Goal: Information Seeking & Learning: Learn about a topic

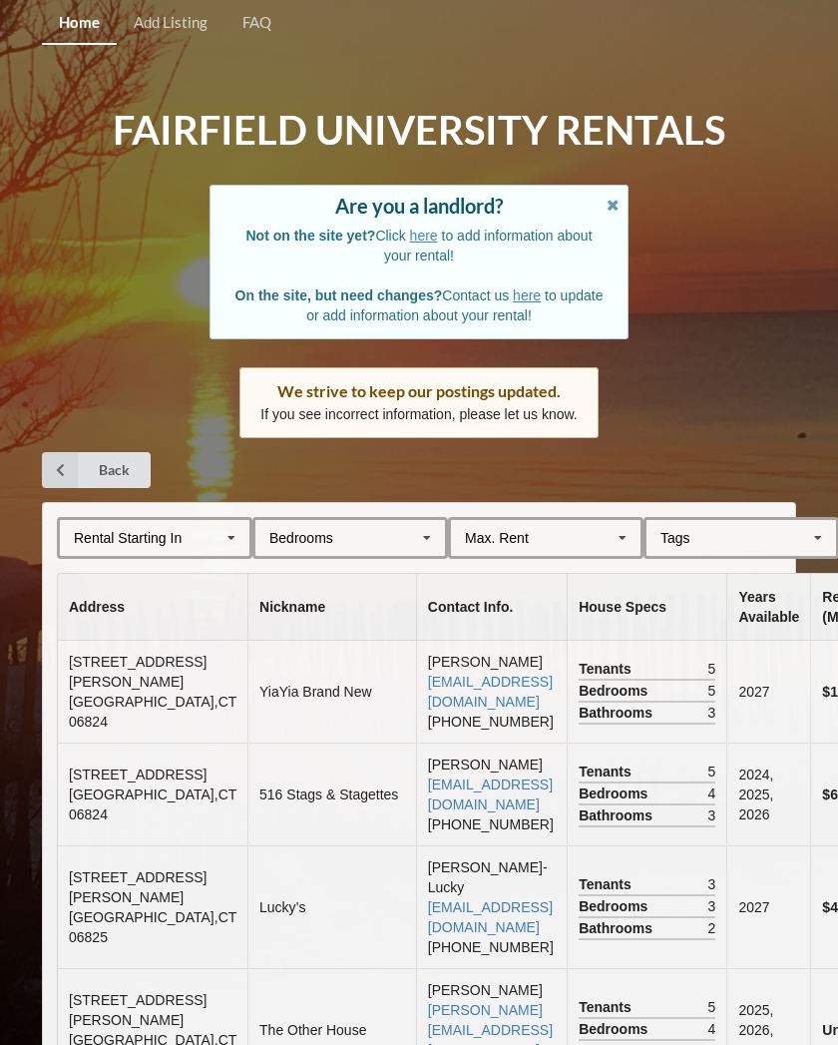
click at [233, 541] on icon at bounding box center [232, 538] width 30 height 37
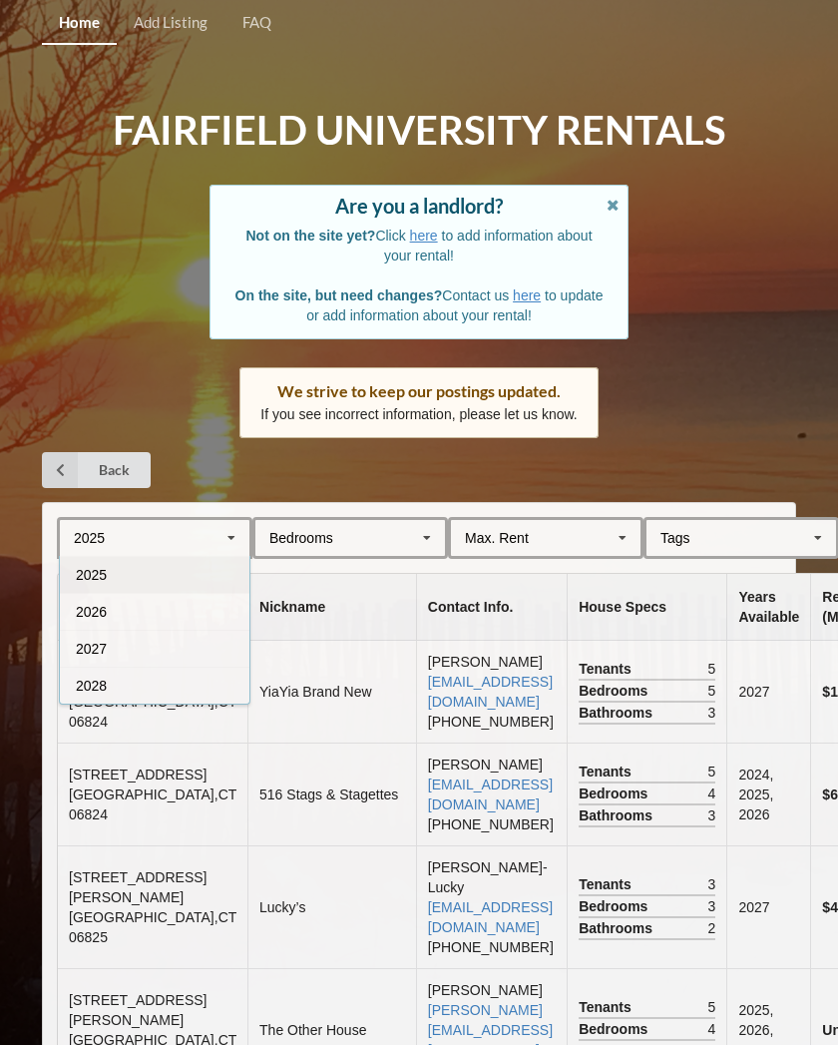
click at [142, 674] on div "2028" at bounding box center [155, 685] width 190 height 37
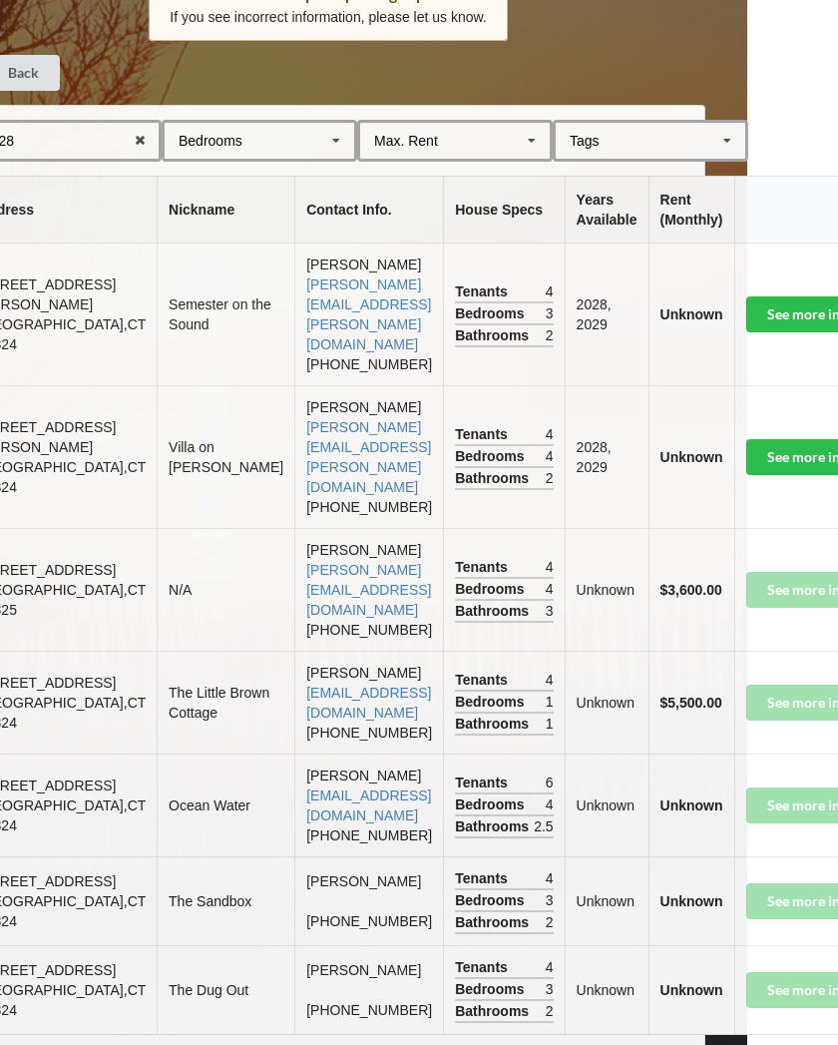
scroll to position [396, 90]
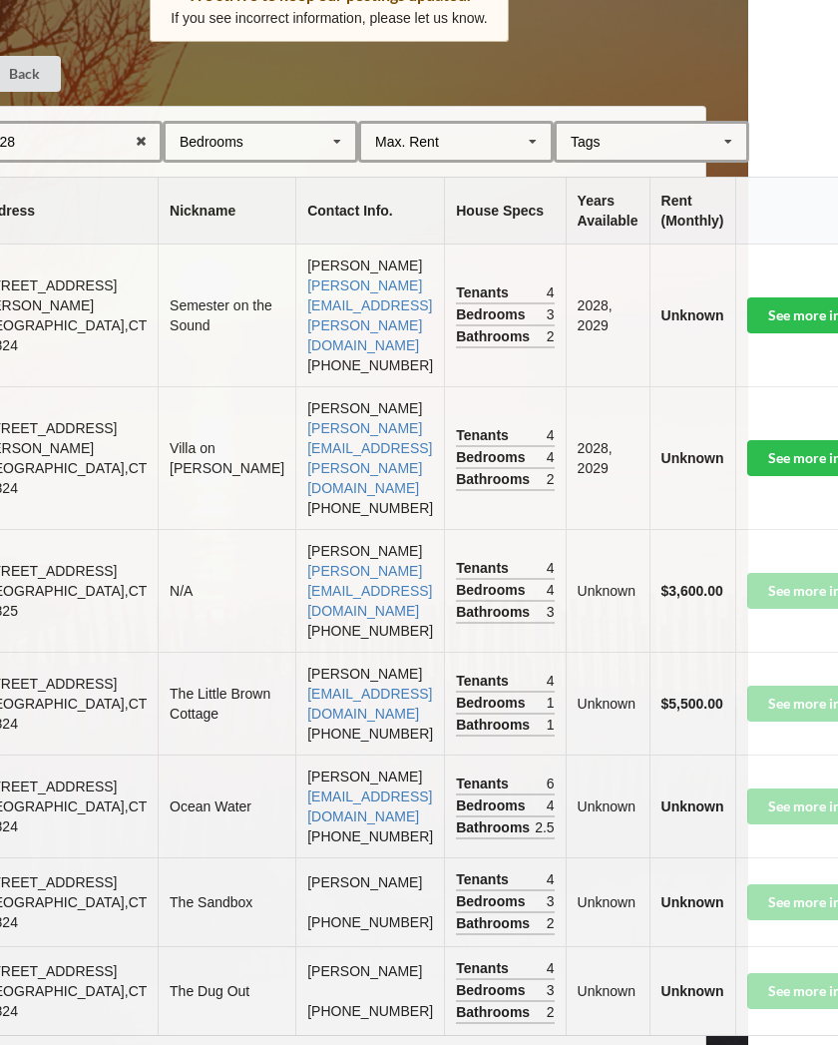
click at [753, 732] on td "See more info" at bounding box center [830, 703] width 191 height 103
click at [754, 730] on td "See more info" at bounding box center [830, 703] width 191 height 103
click at [758, 716] on td "See more info" at bounding box center [830, 703] width 191 height 103
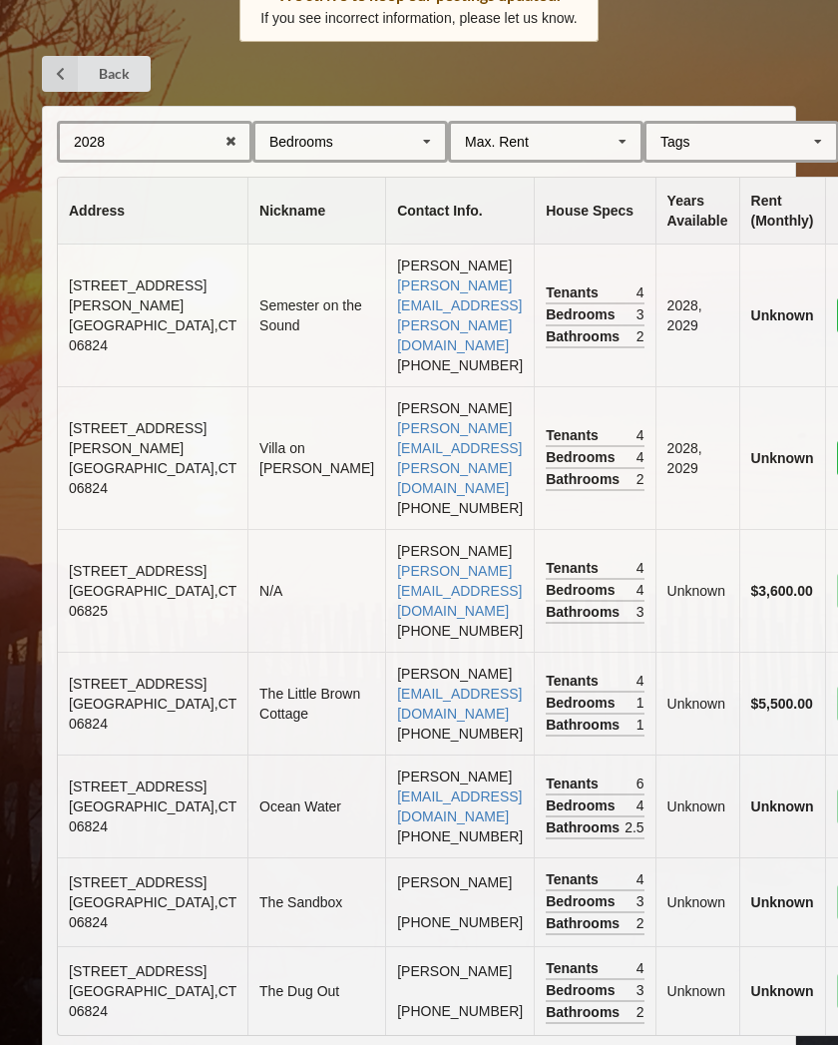
click at [546, 732] on span "Bathrooms" at bounding box center [585, 725] width 79 height 20
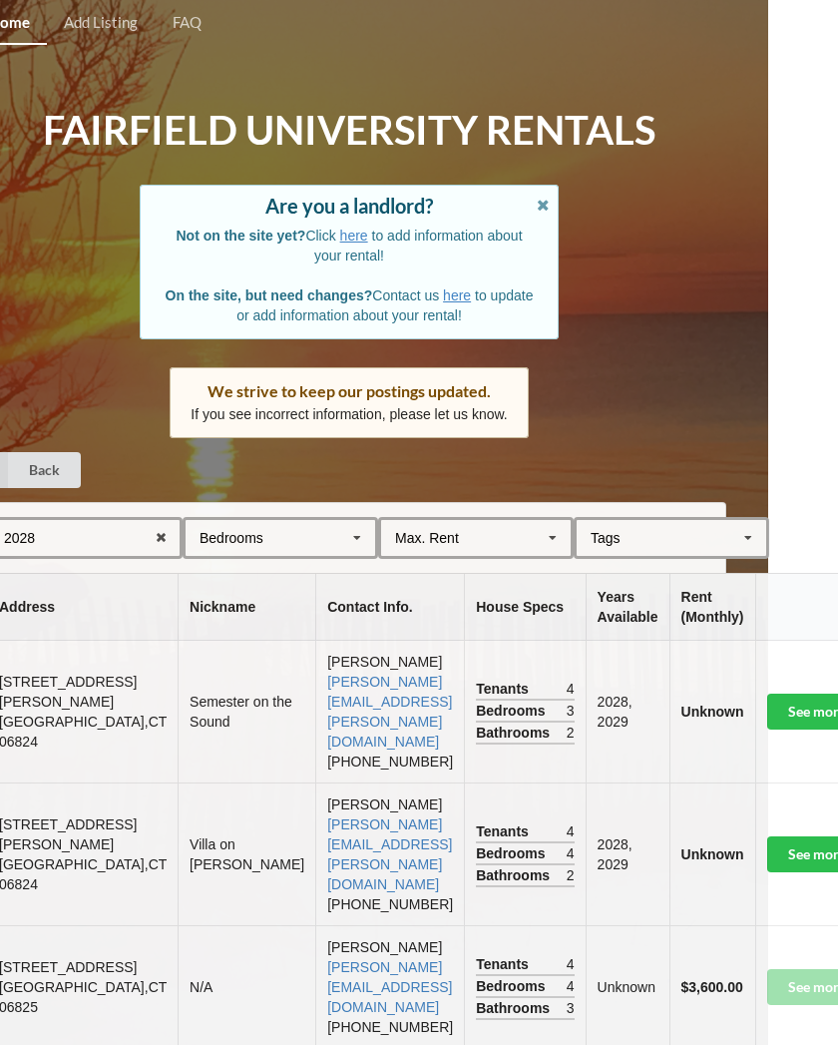
scroll to position [3, 70]
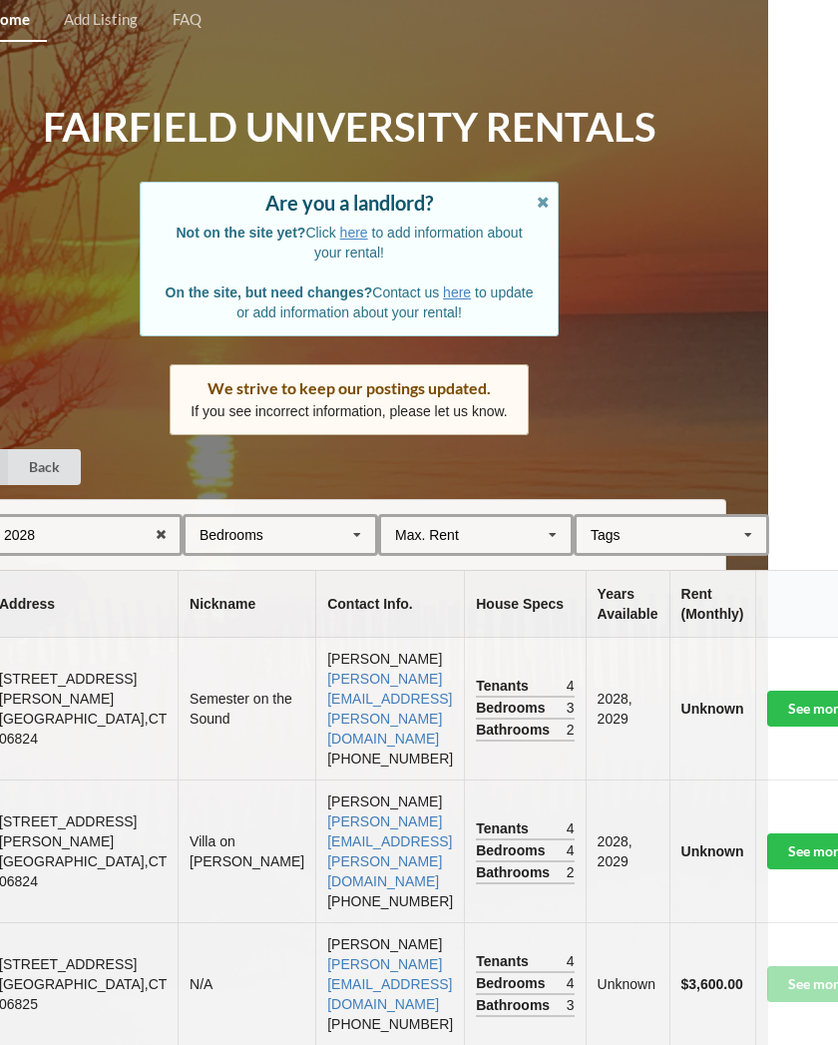
click at [767, 706] on link "See more info" at bounding box center [849, 709] width 164 height 36
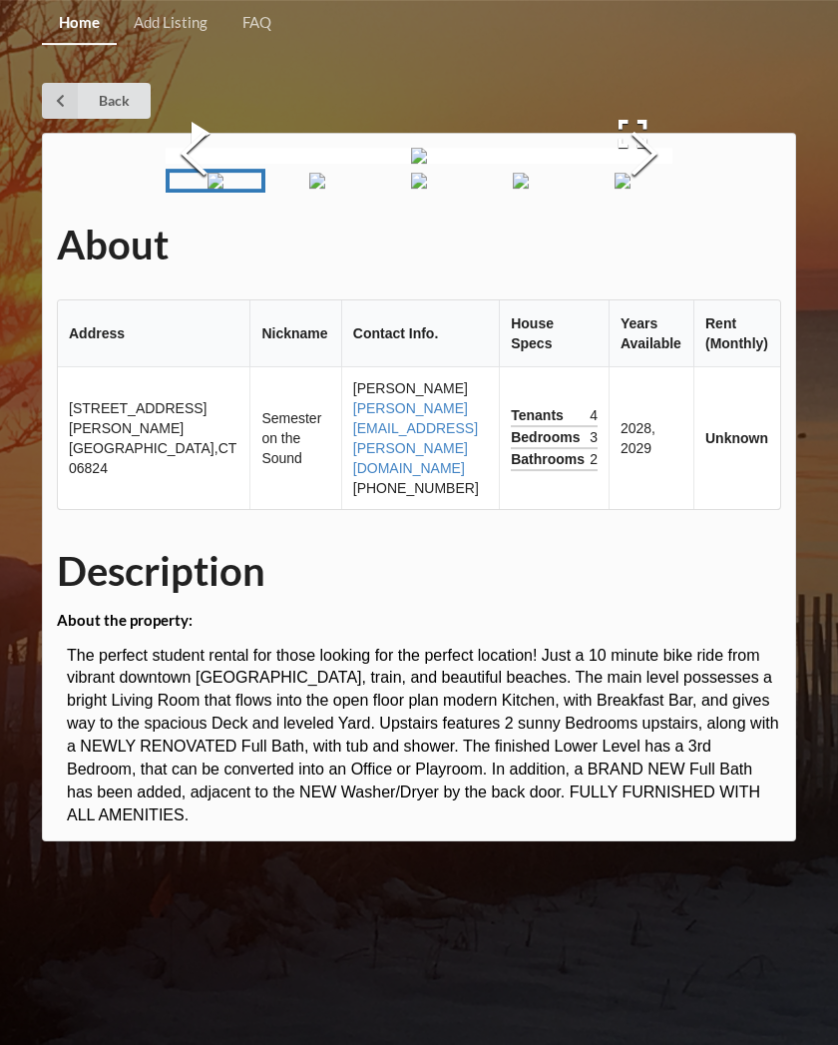
scroll to position [3, 0]
click at [647, 246] on button "Next Slide" at bounding box center [645, 156] width 56 height 181
click at [643, 246] on button "Next Slide" at bounding box center [645, 156] width 56 height 181
click at [645, 246] on button "Next Slide" at bounding box center [645, 156] width 56 height 181
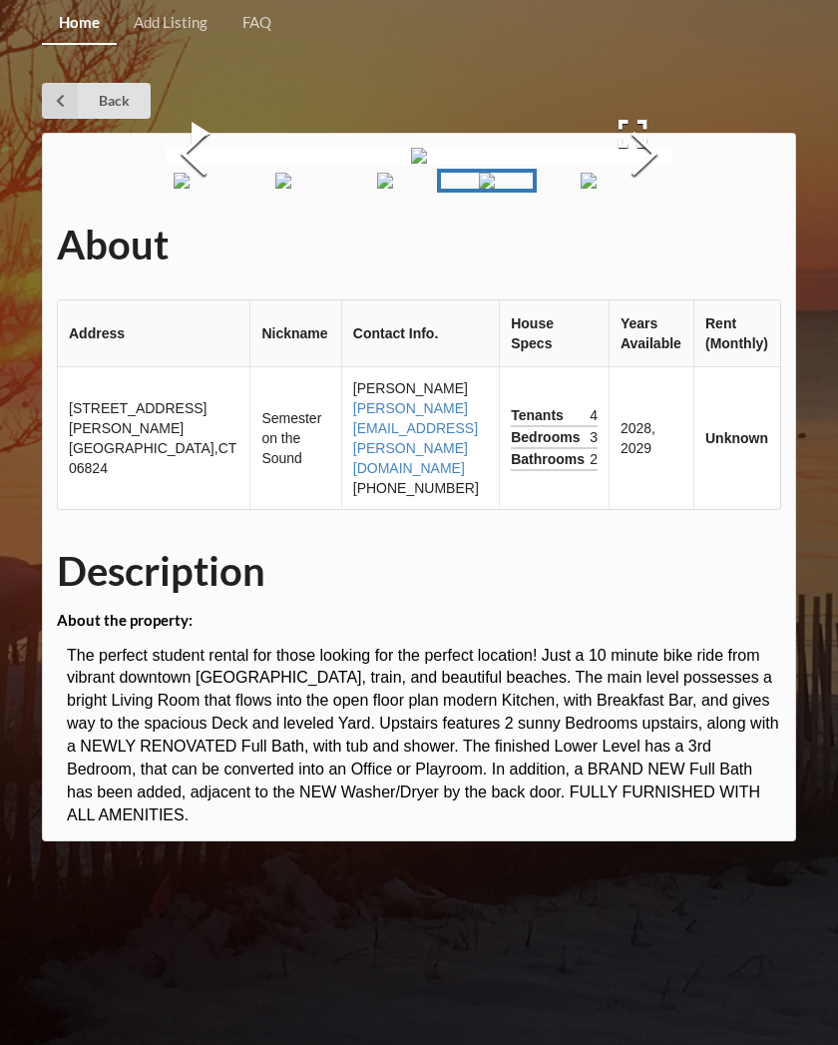
click at [636, 246] on button "Next Slide" at bounding box center [645, 156] width 56 height 181
click at [634, 246] on button "Next Slide" at bounding box center [645, 156] width 56 height 181
click at [641, 246] on button "Next Slide" at bounding box center [645, 156] width 56 height 181
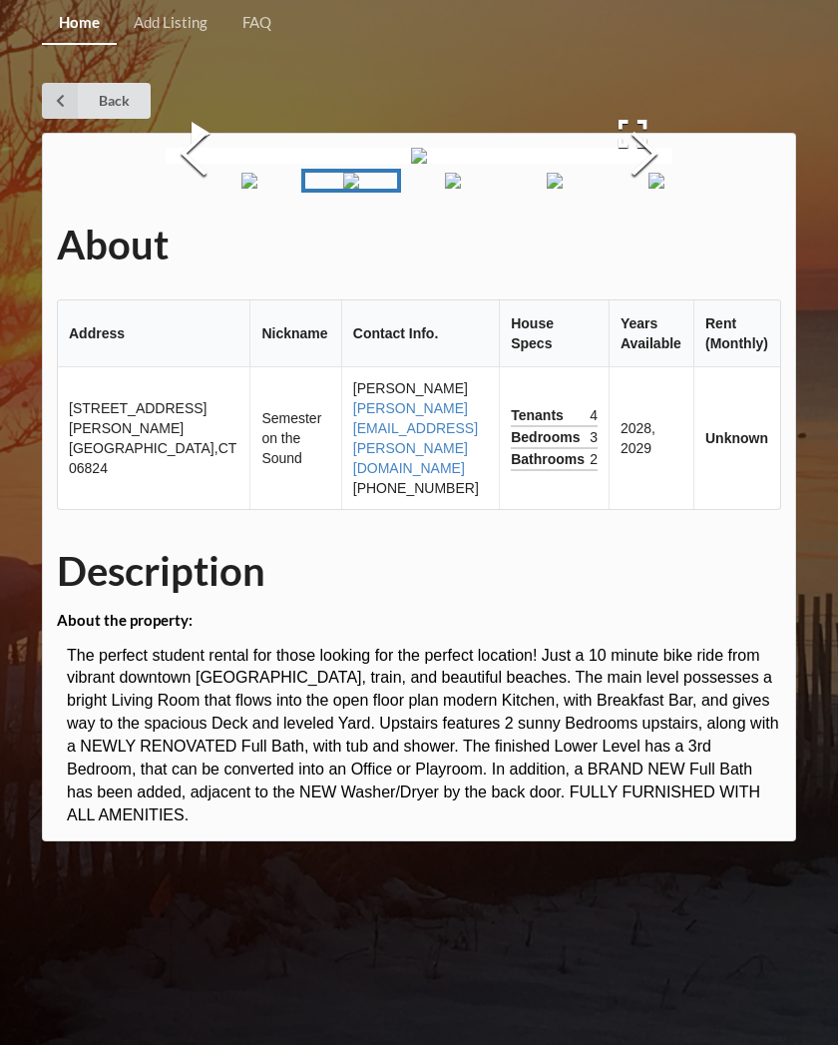
click at [640, 246] on button "Next Slide" at bounding box center [645, 156] width 56 height 181
click at [641, 246] on button "Next Slide" at bounding box center [645, 156] width 56 height 181
click at [639, 246] on button "Next Slide" at bounding box center [645, 156] width 56 height 181
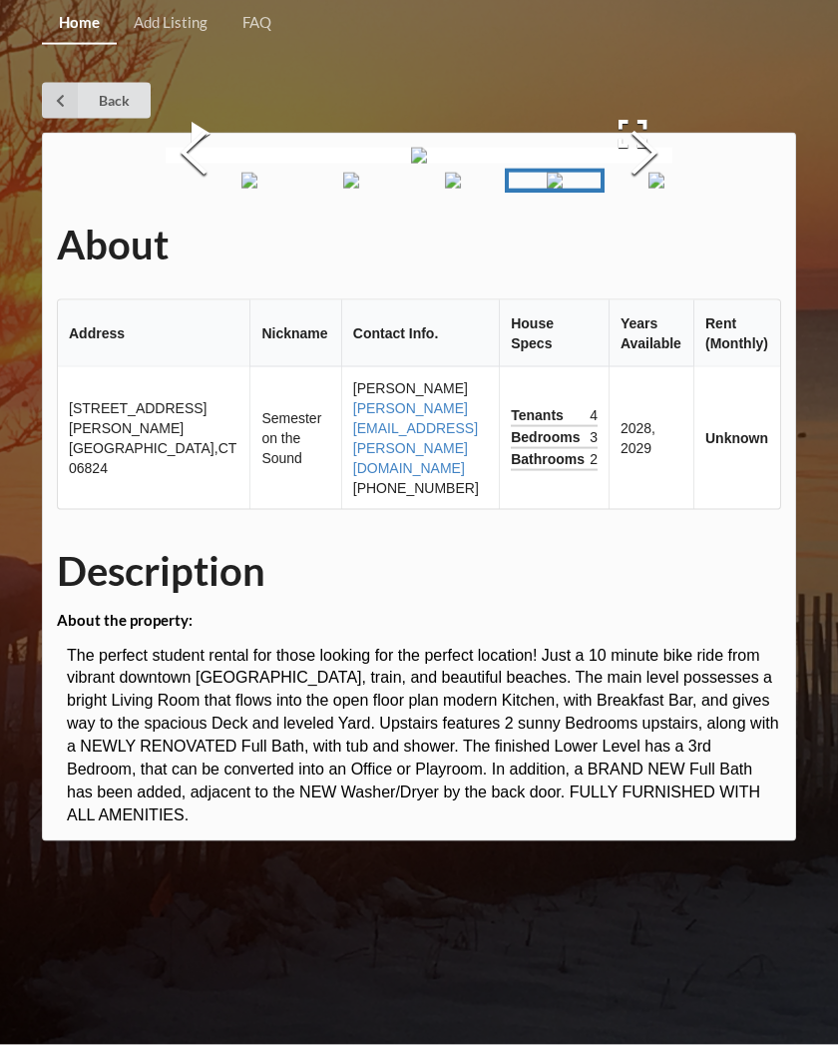
scroll to position [0, 0]
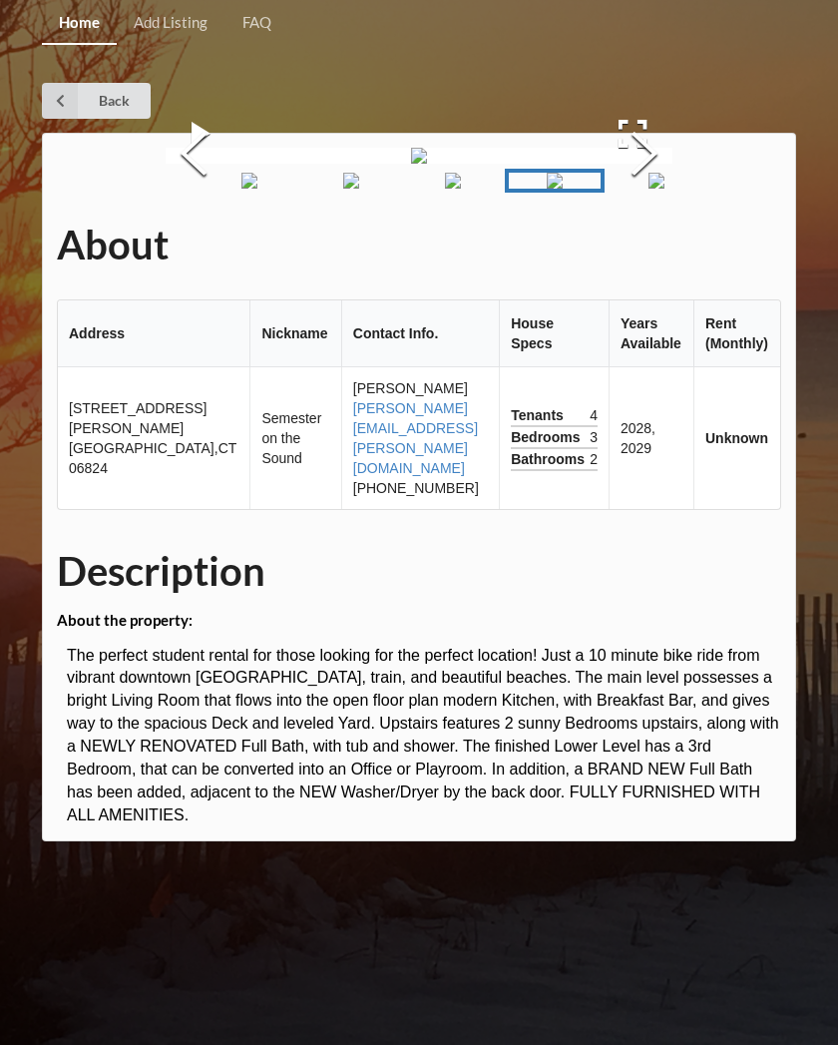
click at [754, 446] on b "Unknown" at bounding box center [737, 438] width 63 height 16
click at [644, 246] on button "Next Slide" at bounding box center [645, 156] width 56 height 181
click at [645, 246] on button "Next Slide" at bounding box center [645, 156] width 56 height 181
click at [643, 246] on button "Next Slide" at bounding box center [645, 156] width 56 height 181
click at [633, 246] on button "Next Slide" at bounding box center [645, 156] width 56 height 181
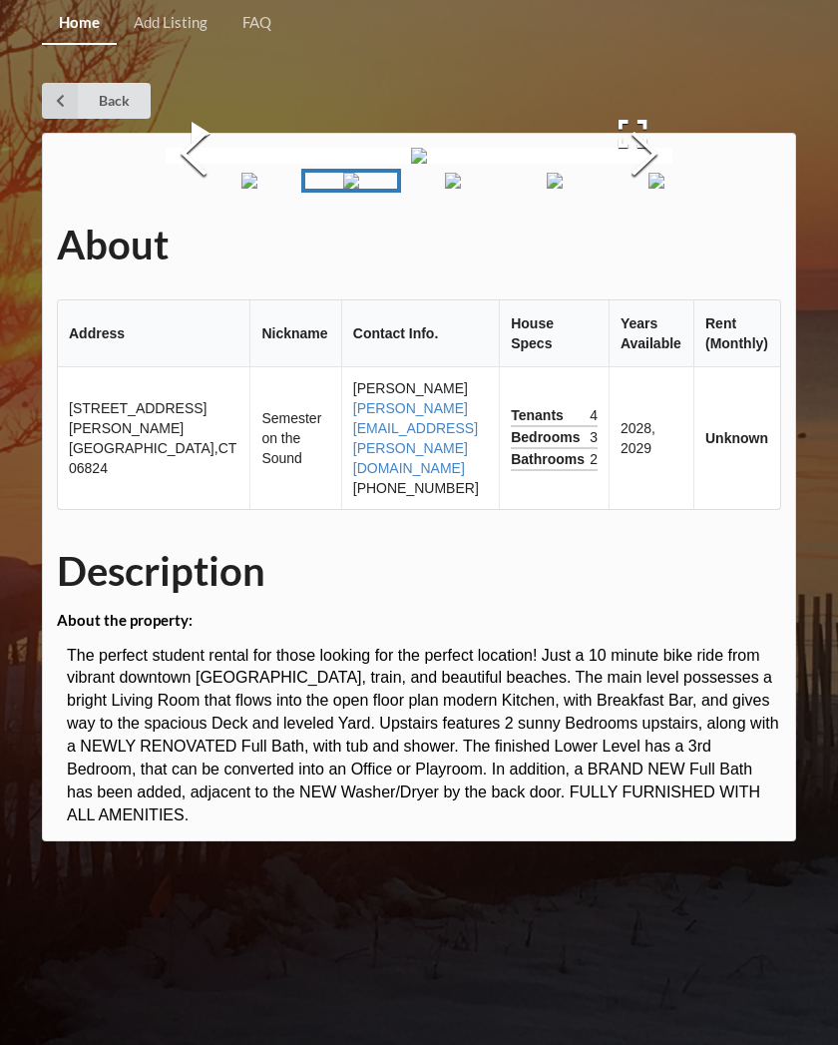
click at [639, 246] on button "Next Slide" at bounding box center [645, 156] width 56 height 181
click at [641, 246] on button "Next Slide" at bounding box center [645, 156] width 56 height 181
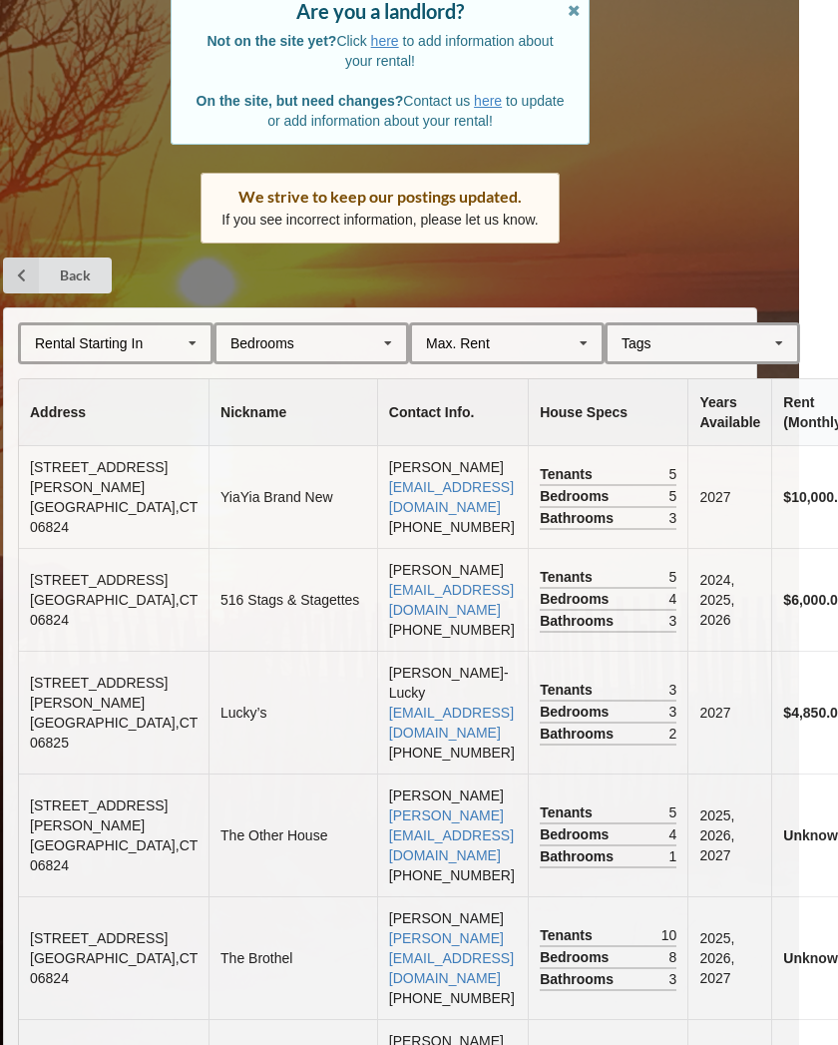
scroll to position [193, 39]
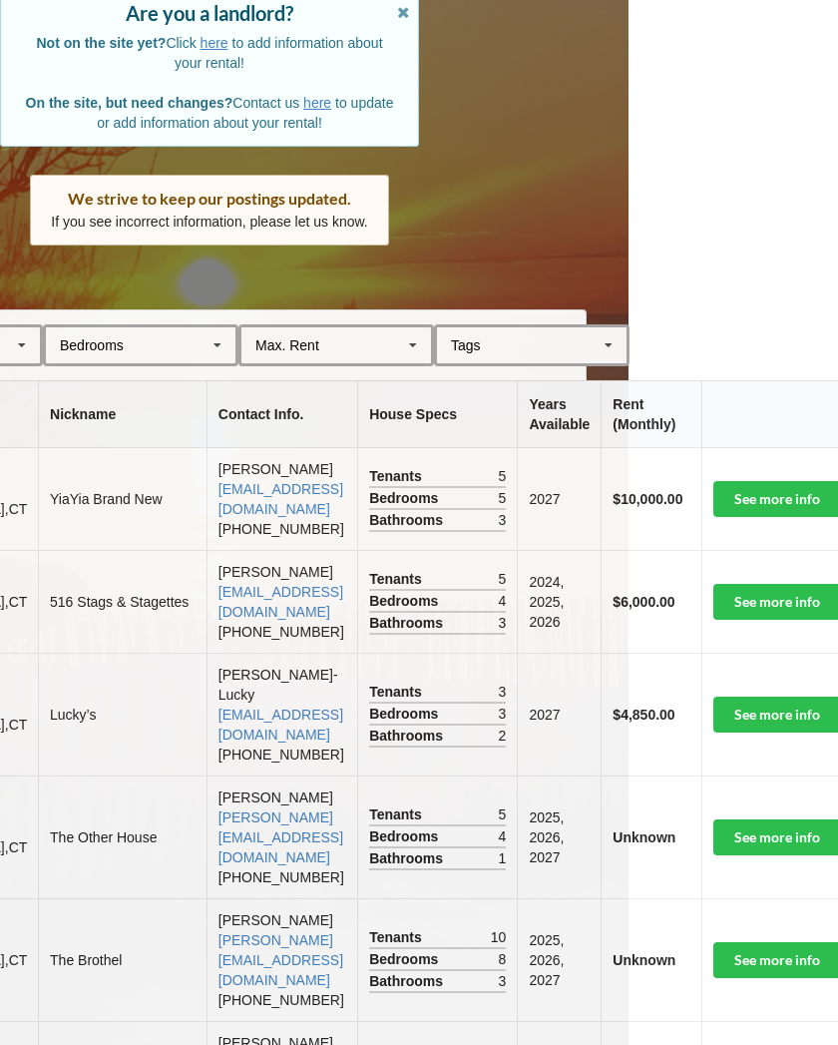
click at [751, 723] on link "See more info" at bounding box center [796, 715] width 164 height 36
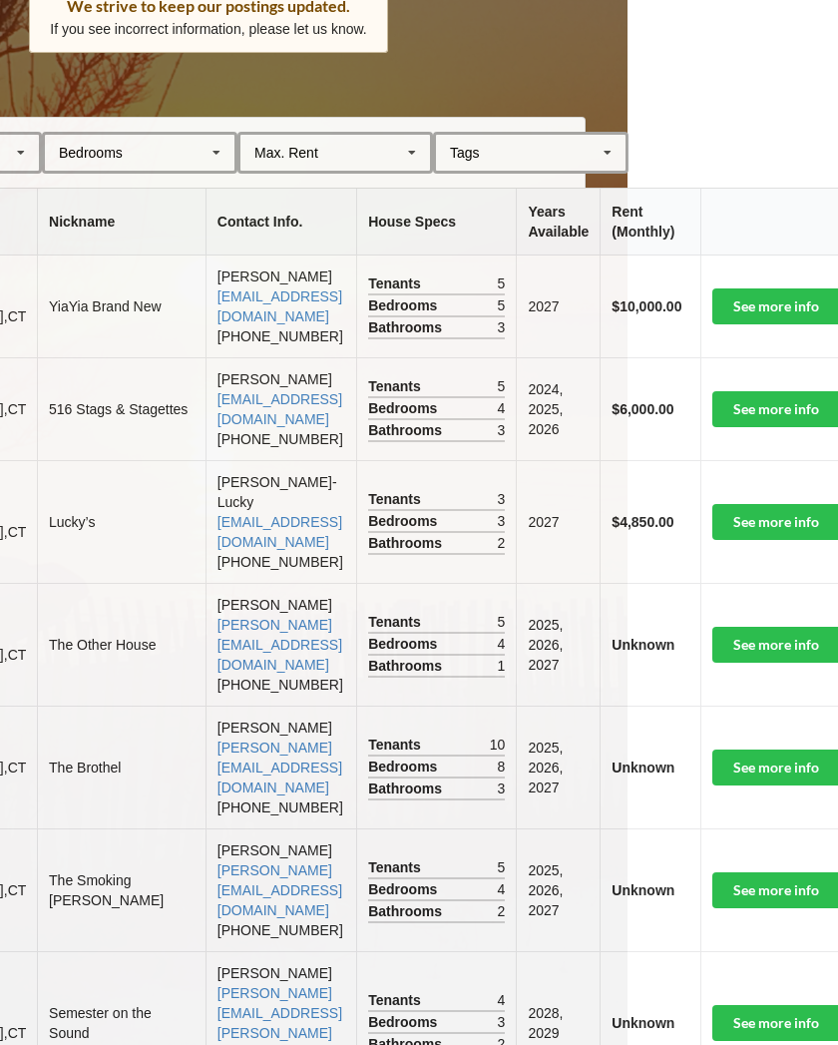
scroll to position [385, 210]
click at [731, 749] on link "See more info" at bounding box center [796, 767] width 164 height 36
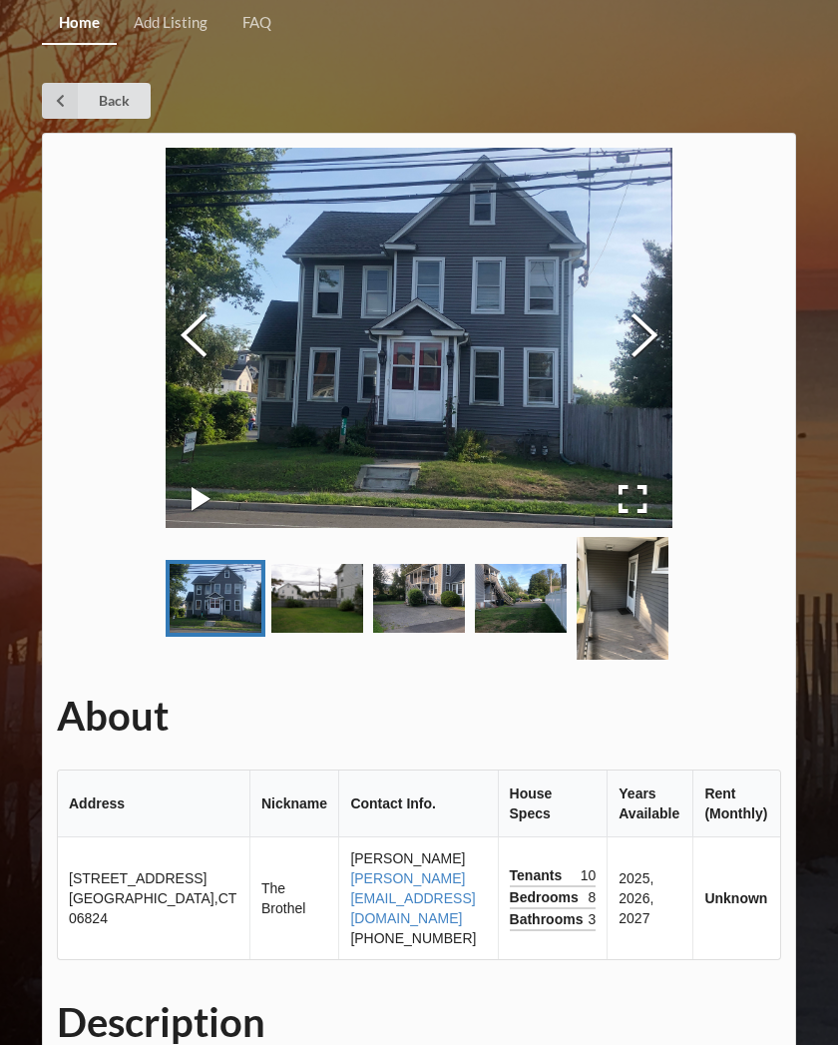
click at [645, 329] on button "Next Slide" at bounding box center [645, 337] width 56 height 181
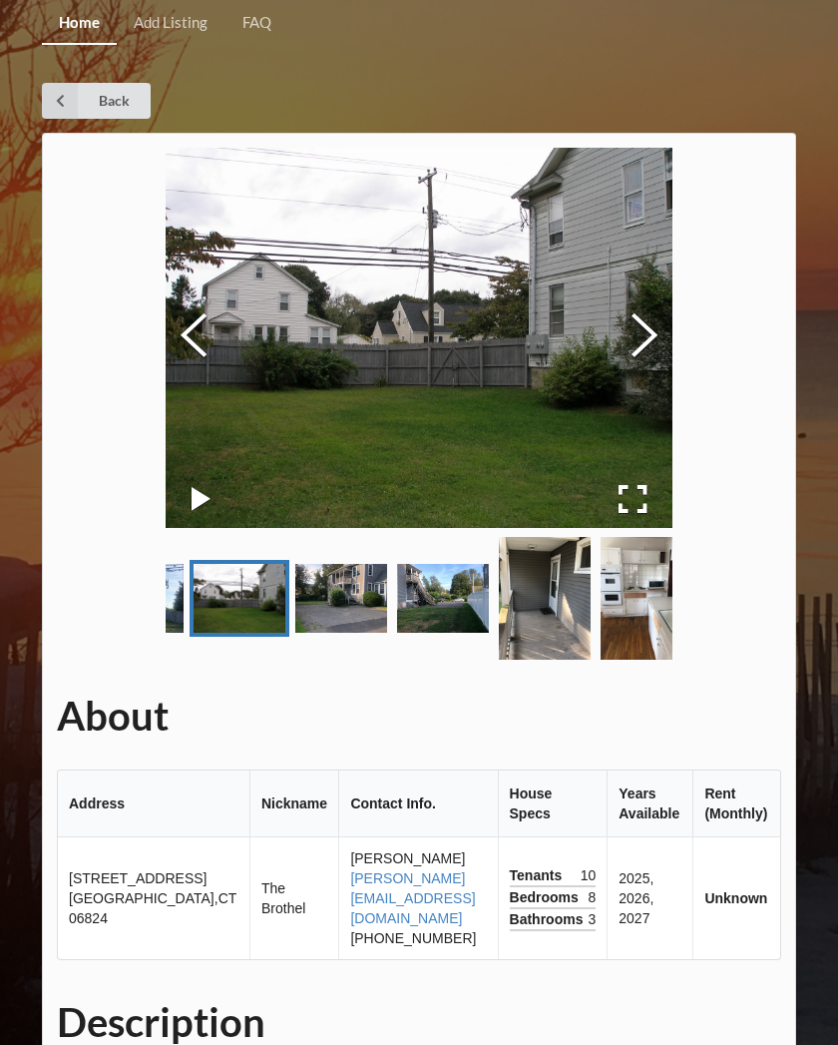
click at [636, 334] on button "Next Slide" at bounding box center [645, 337] width 56 height 181
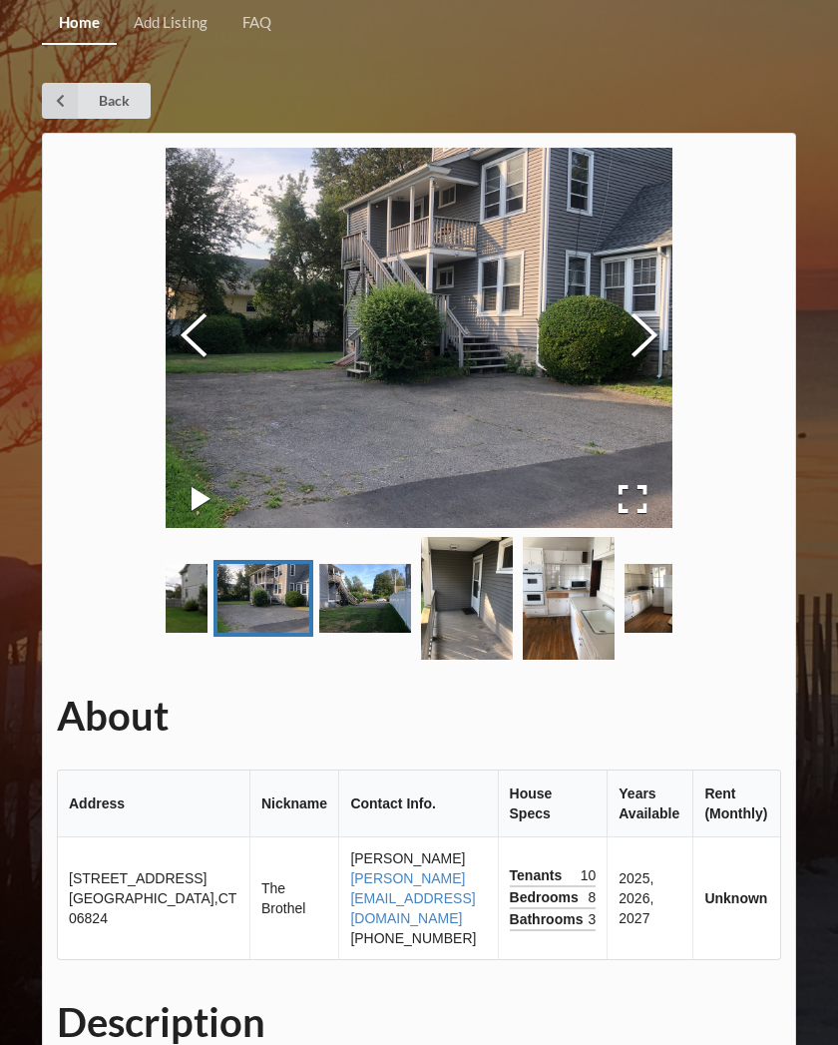
click at [638, 329] on button "Next Slide" at bounding box center [645, 337] width 56 height 181
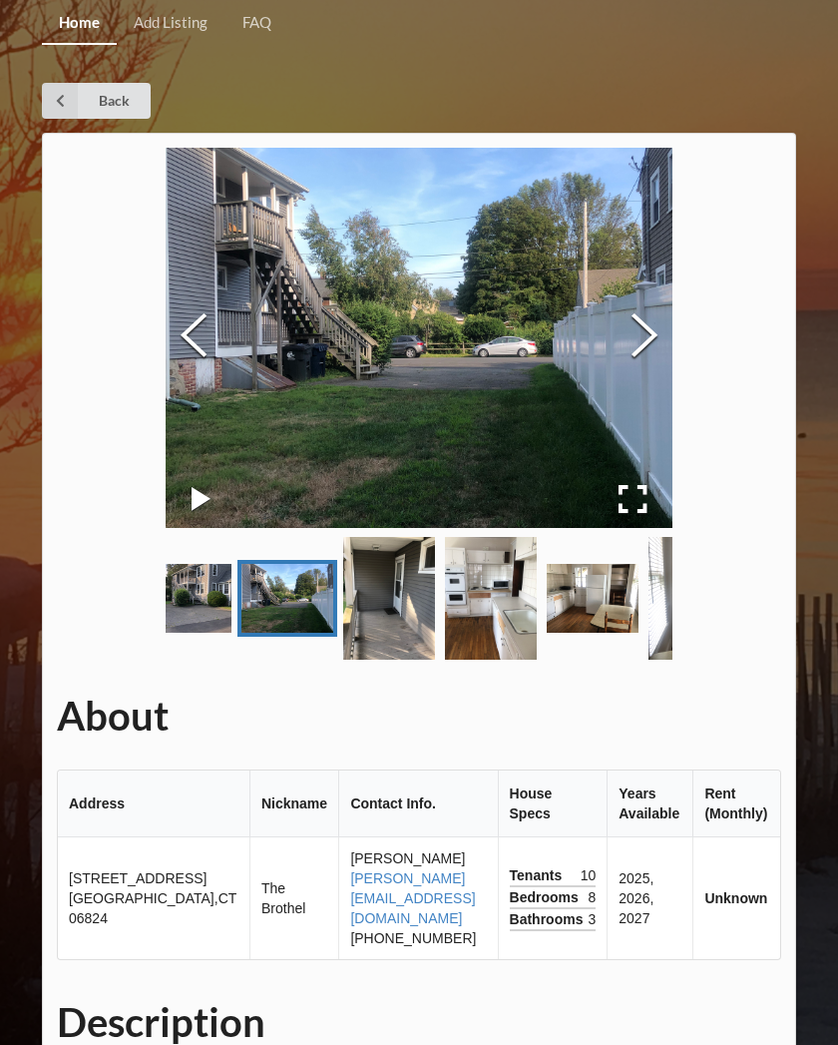
click at [636, 328] on button "Next Slide" at bounding box center [645, 337] width 56 height 181
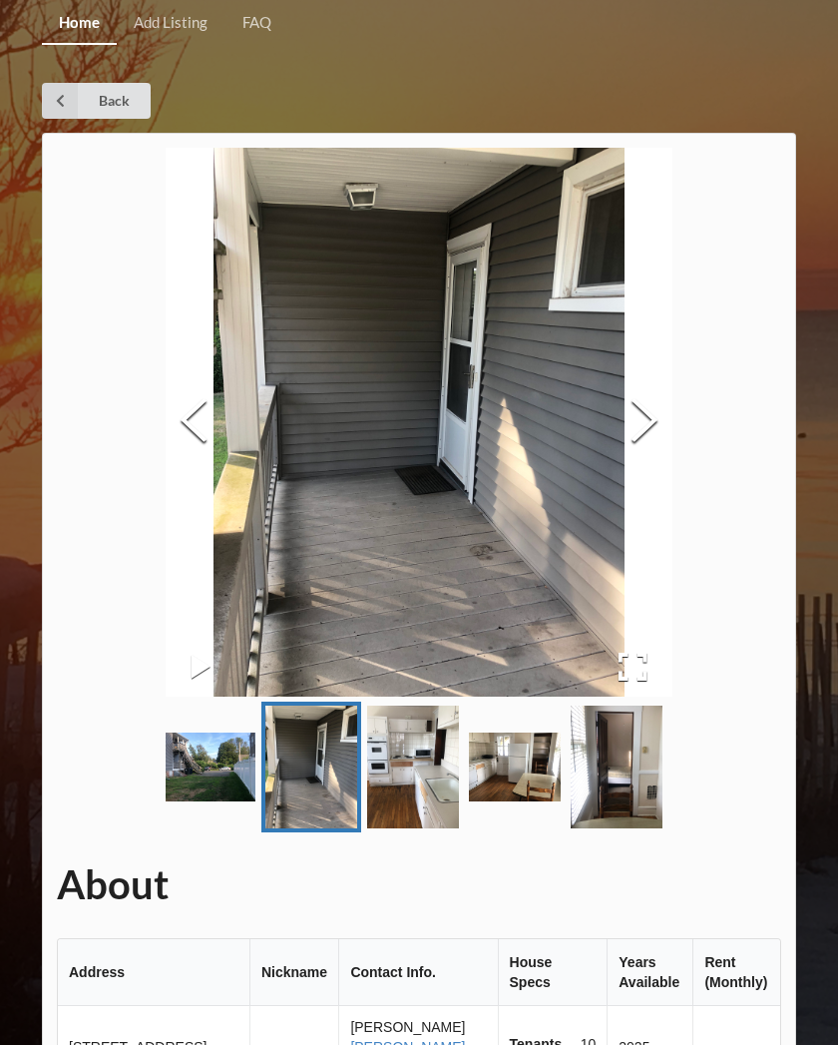
click at [622, 407] on button "Next Slide" at bounding box center [645, 422] width 56 height 181
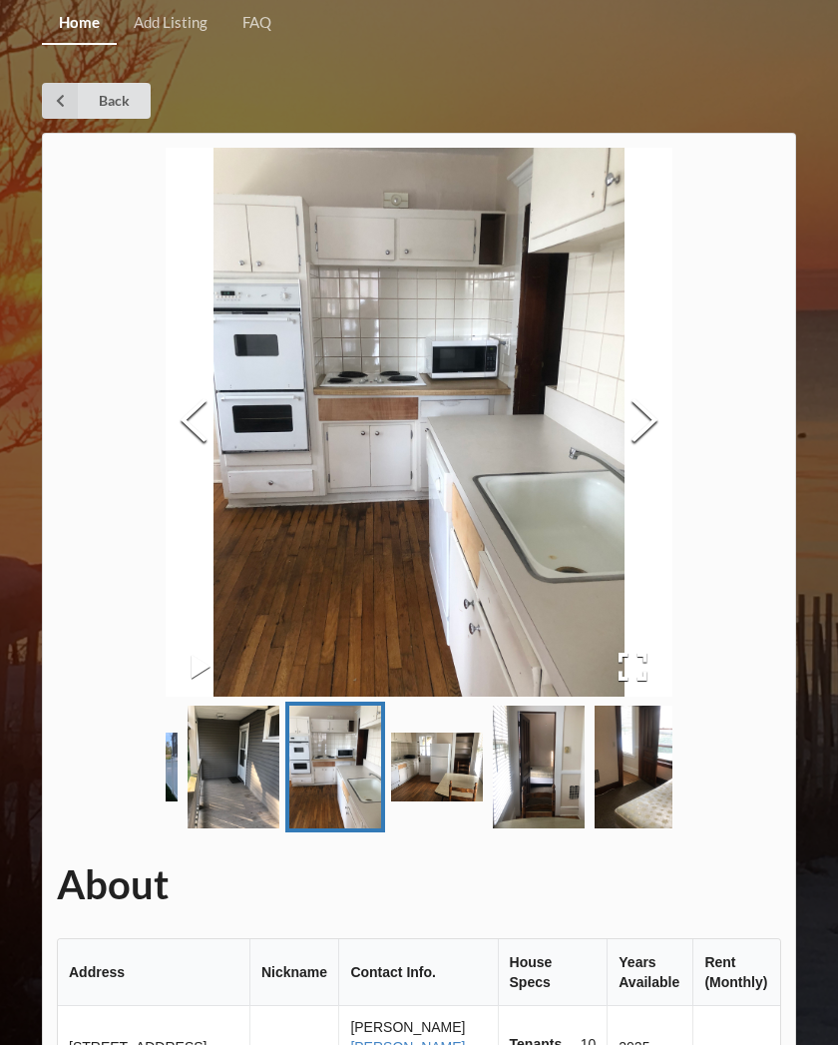
click at [636, 415] on button "Next Slide" at bounding box center [645, 422] width 56 height 181
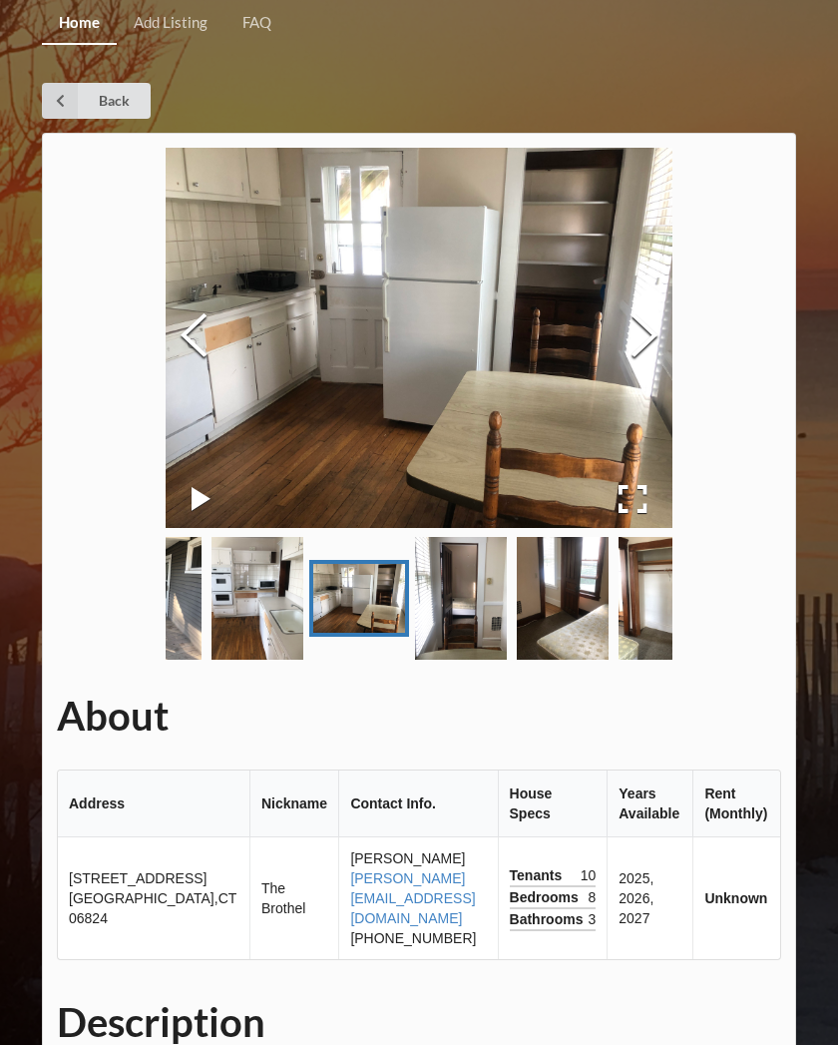
click at [636, 415] on button "Next Slide" at bounding box center [645, 337] width 56 height 181
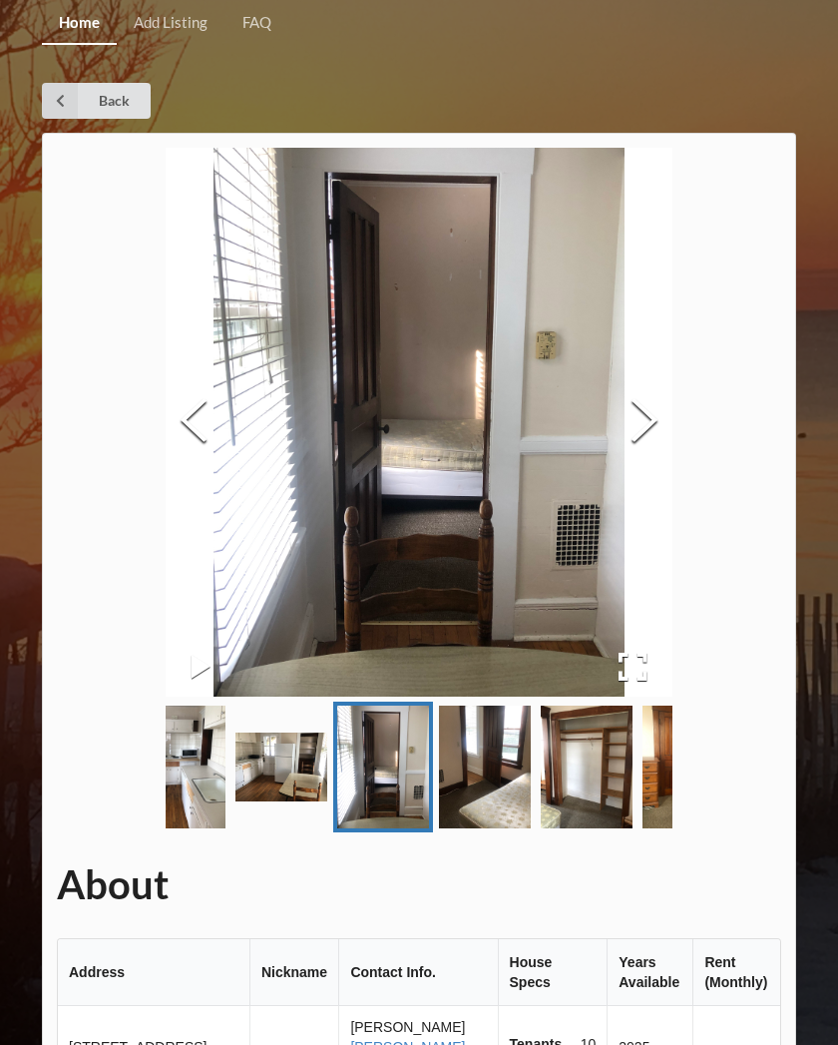
click at [626, 414] on button "Next Slide" at bounding box center [645, 422] width 56 height 181
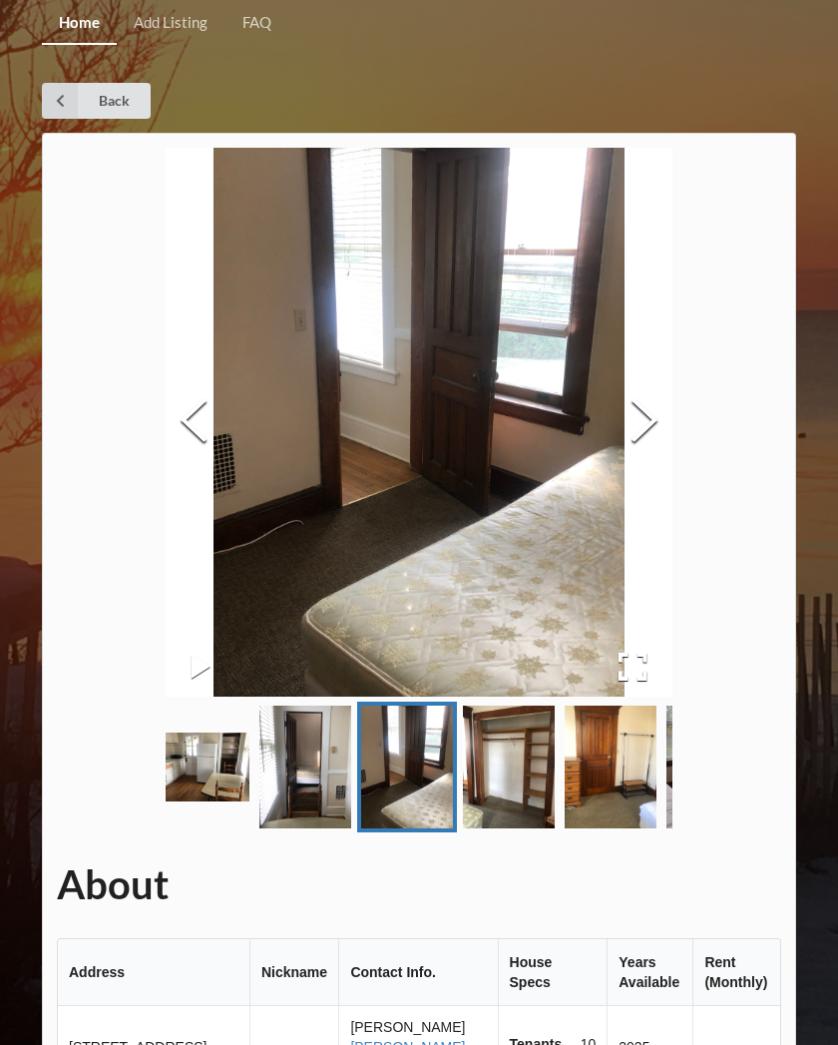
click at [627, 404] on button "Next Slide" at bounding box center [645, 422] width 56 height 181
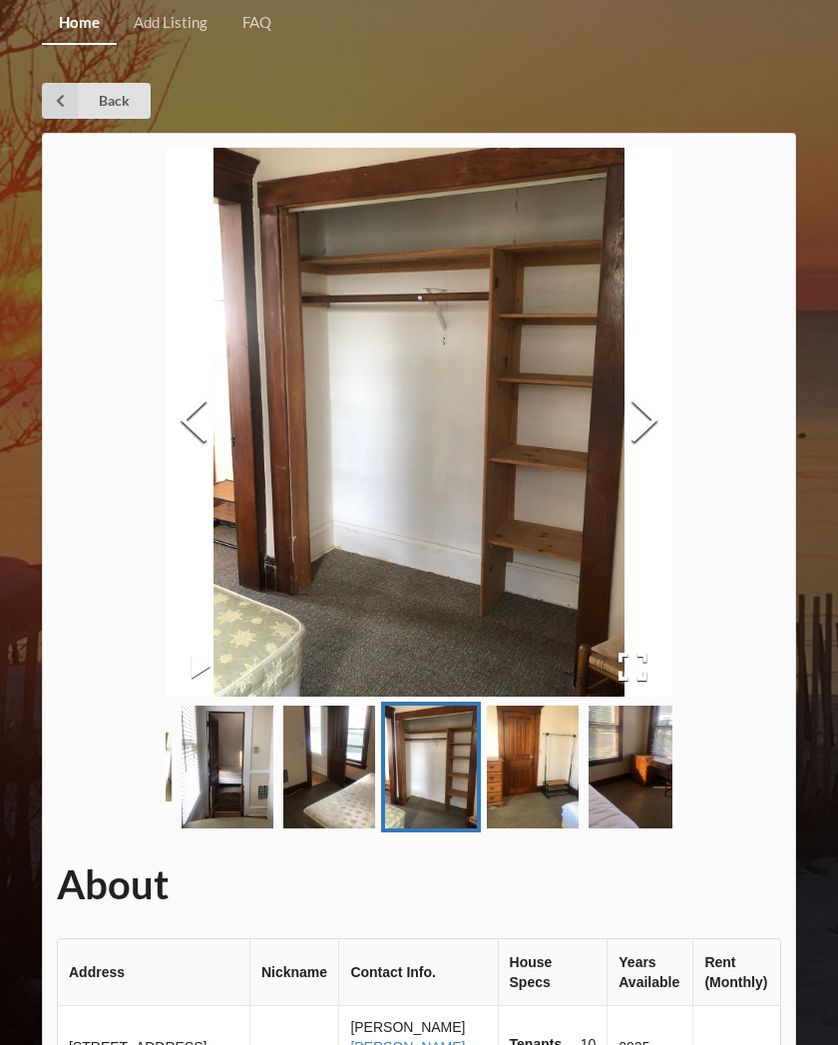
click at [105, 101] on link "Back" at bounding box center [96, 101] width 109 height 36
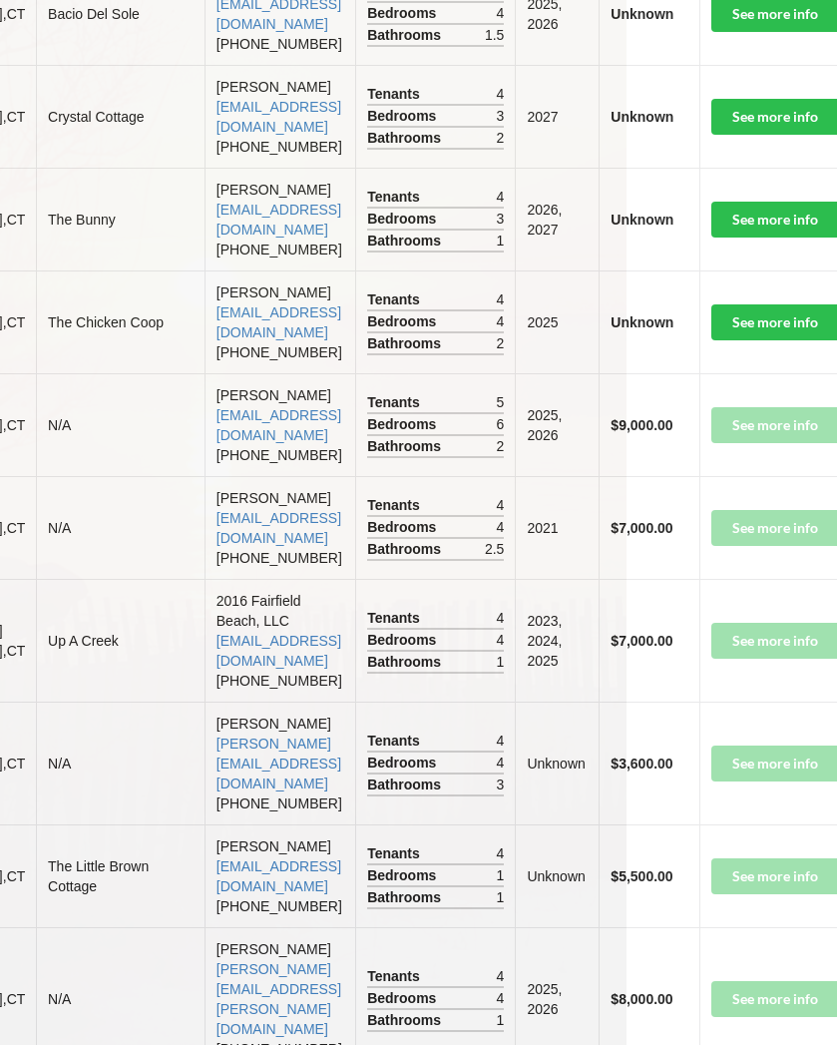
scroll to position [2174, 210]
click at [756, 702] on td "See more info" at bounding box center [797, 640] width 191 height 123
click at [761, 702] on td "See more info" at bounding box center [797, 640] width 191 height 123
click at [601, 702] on td "$7,000.00" at bounding box center [651, 640] width 101 height 123
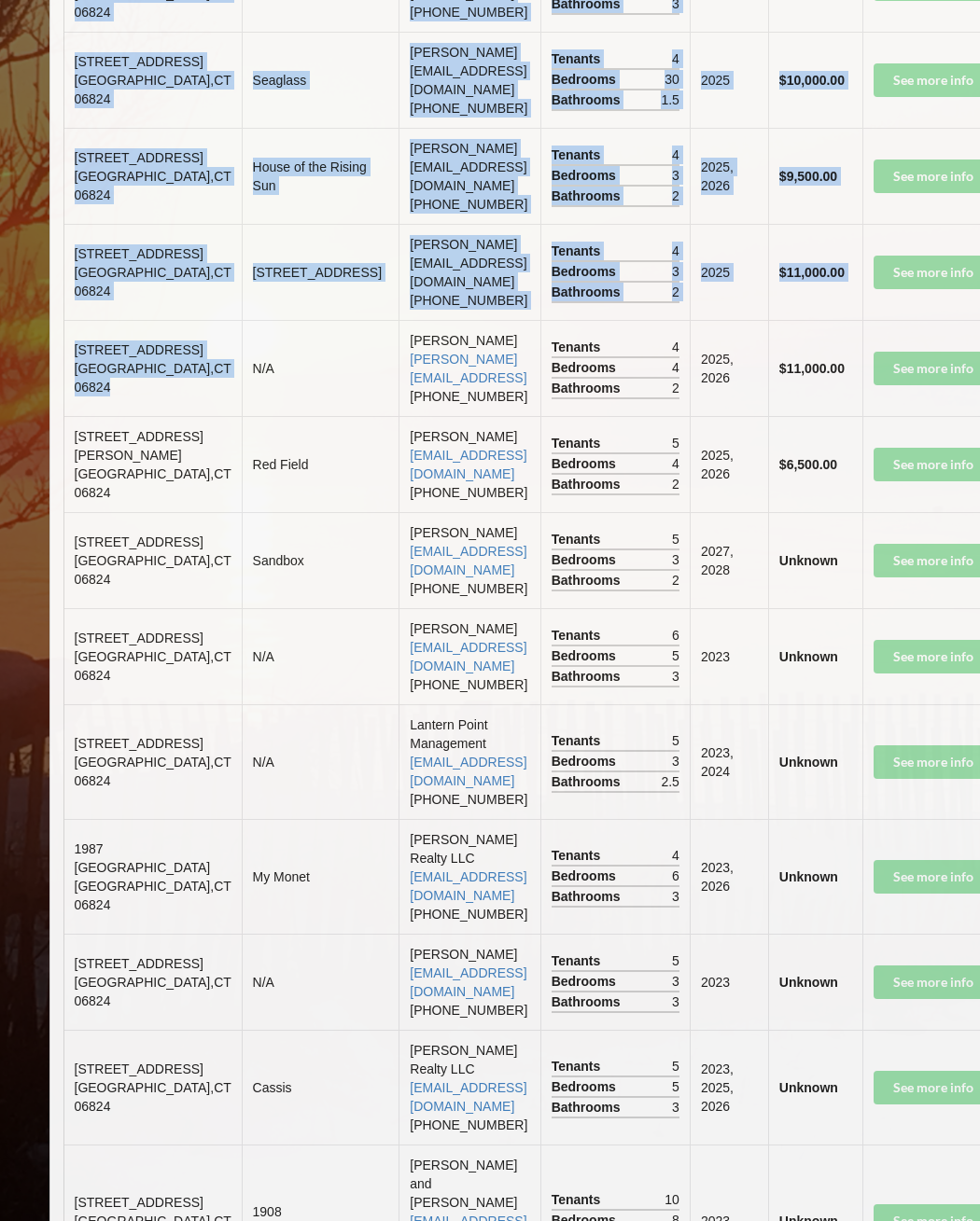
scroll to position [5421, 0]
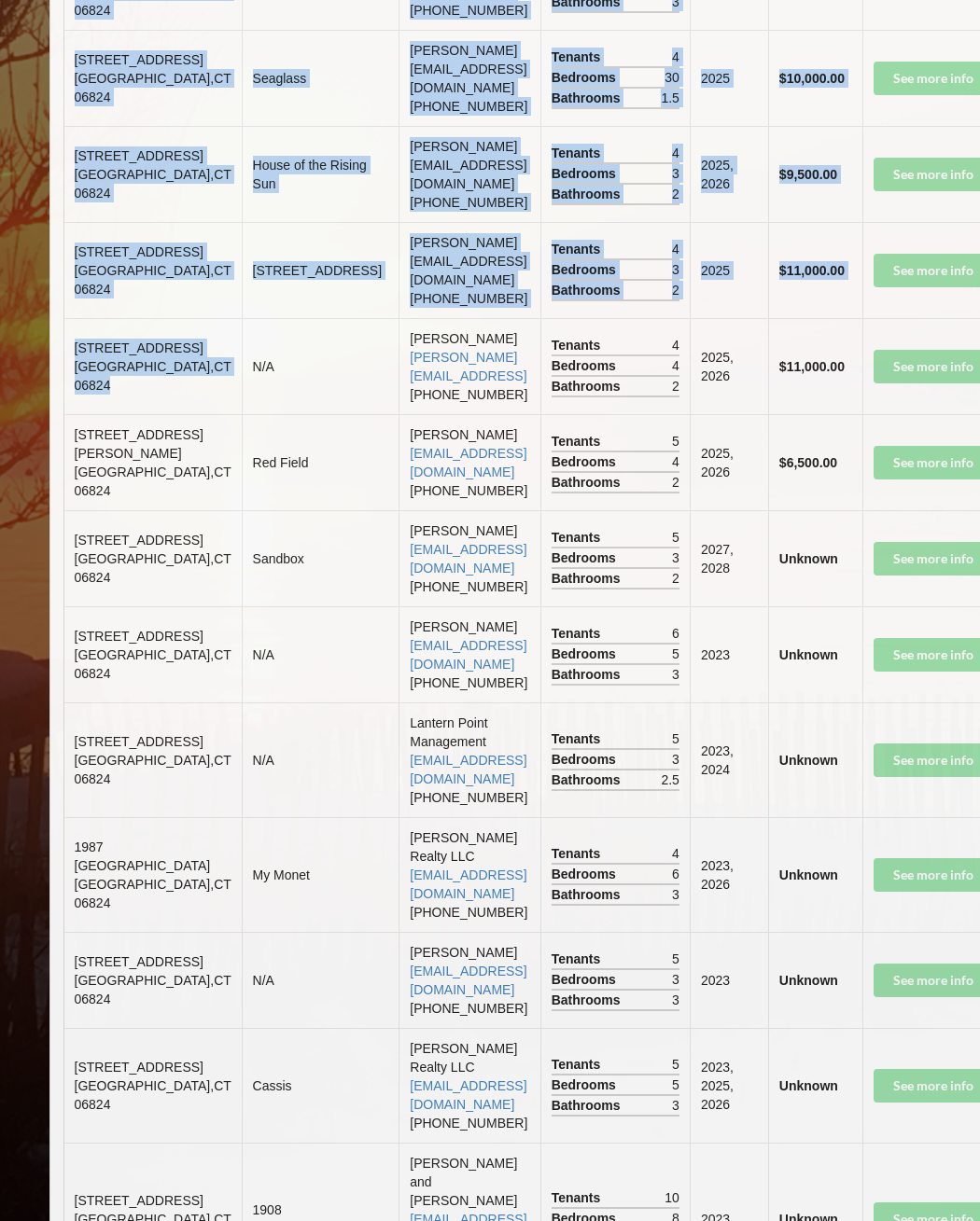
click at [398, 702] on td "[PERSON_NAME] [EMAIL_ADDRESS][DOMAIN_NAME] [PHONE_NUMBER]" at bounding box center [468, 654] width 141 height 96
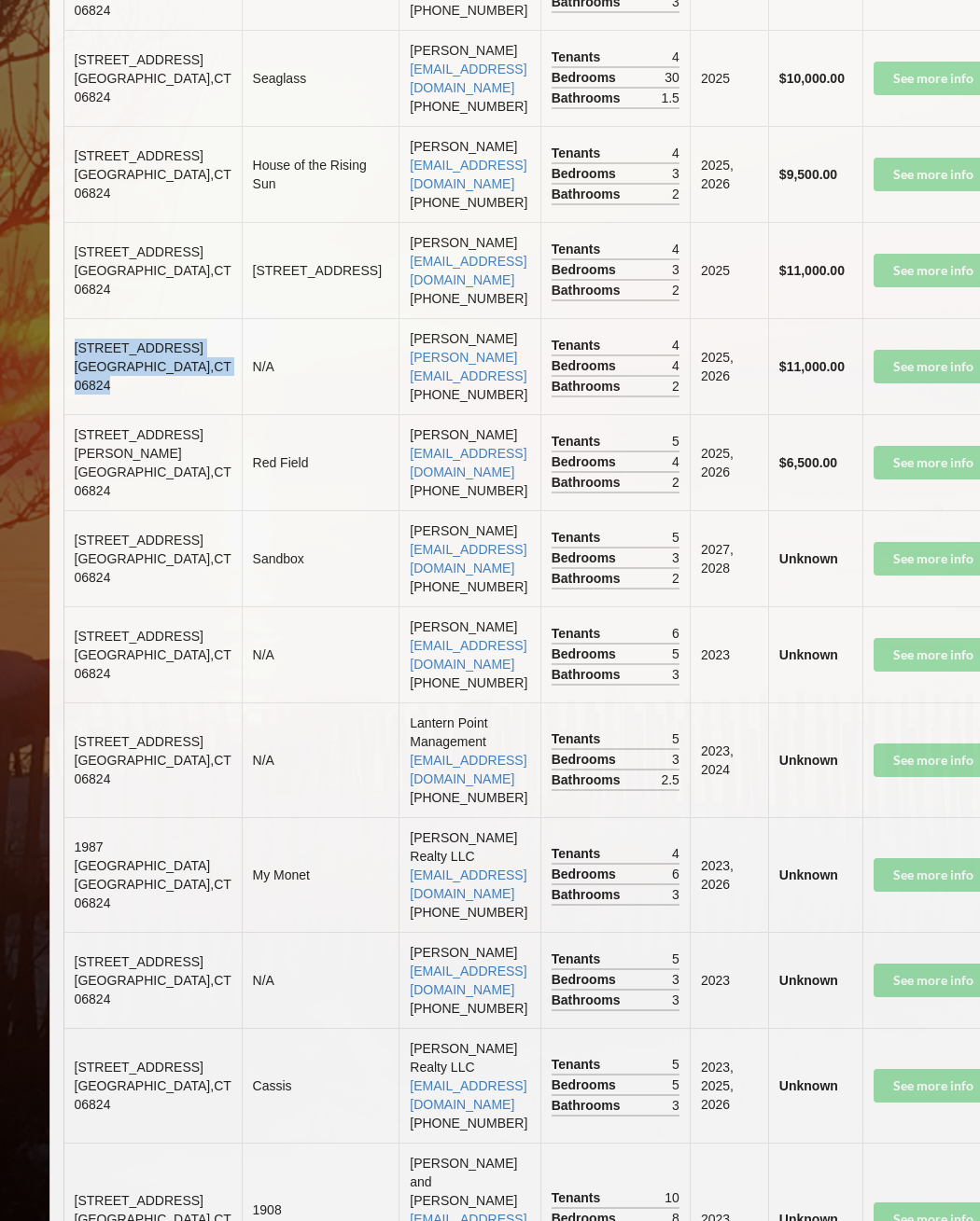
copy td "[STREET_ADDRESS]"
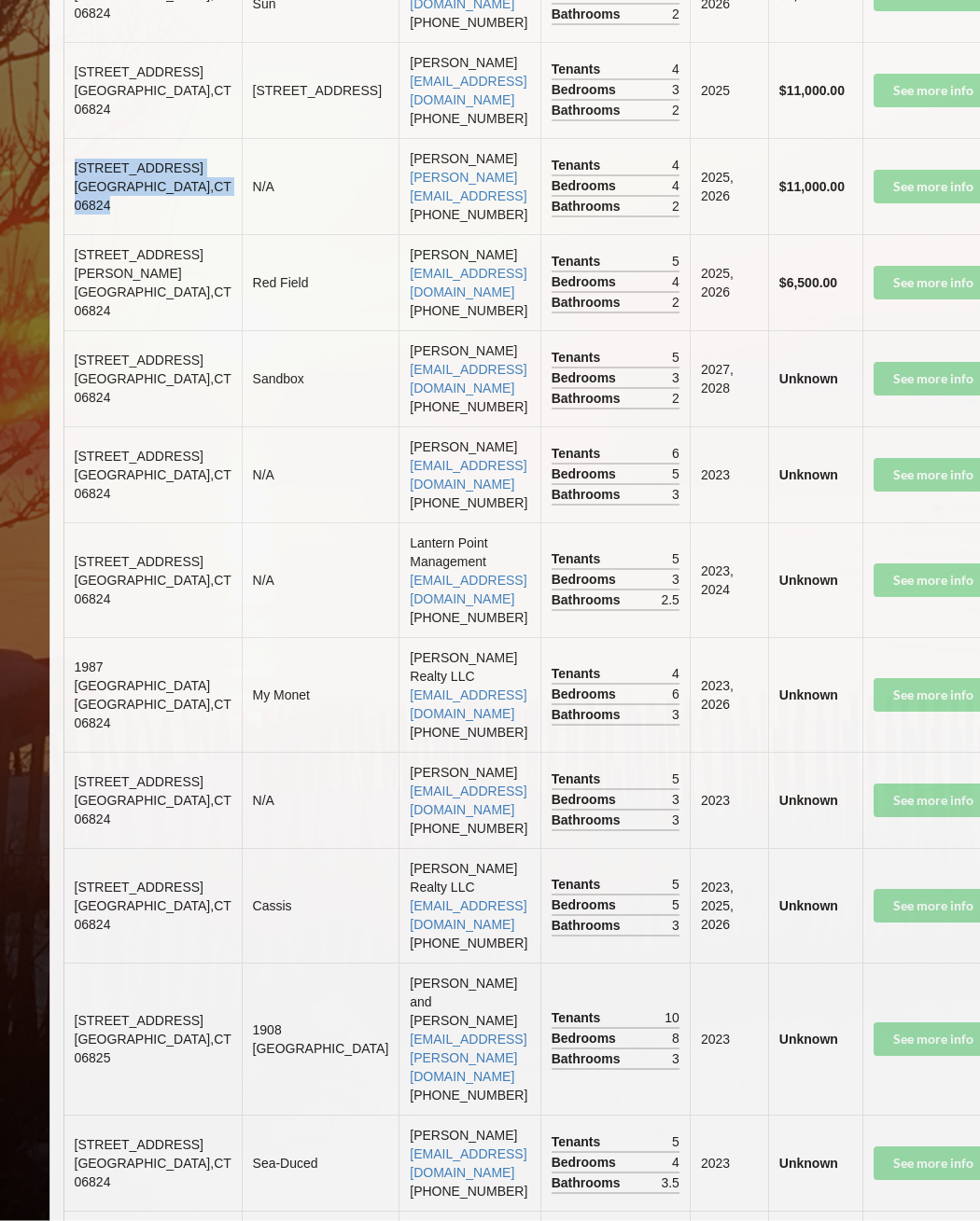
scroll to position [5601, 0]
